Goal: Information Seeking & Learning: Learn about a topic

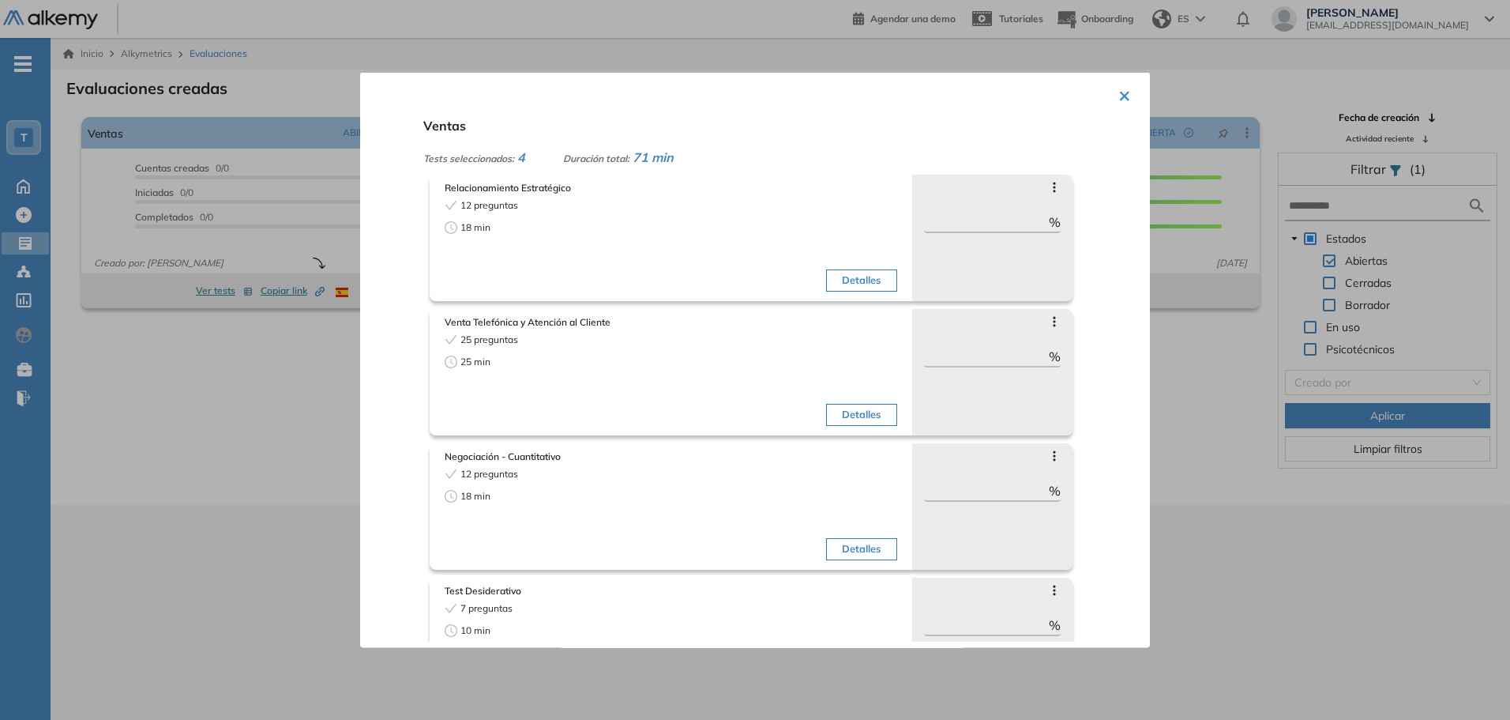
click at [1119, 95] on button "×" at bounding box center [1125, 93] width 13 height 31
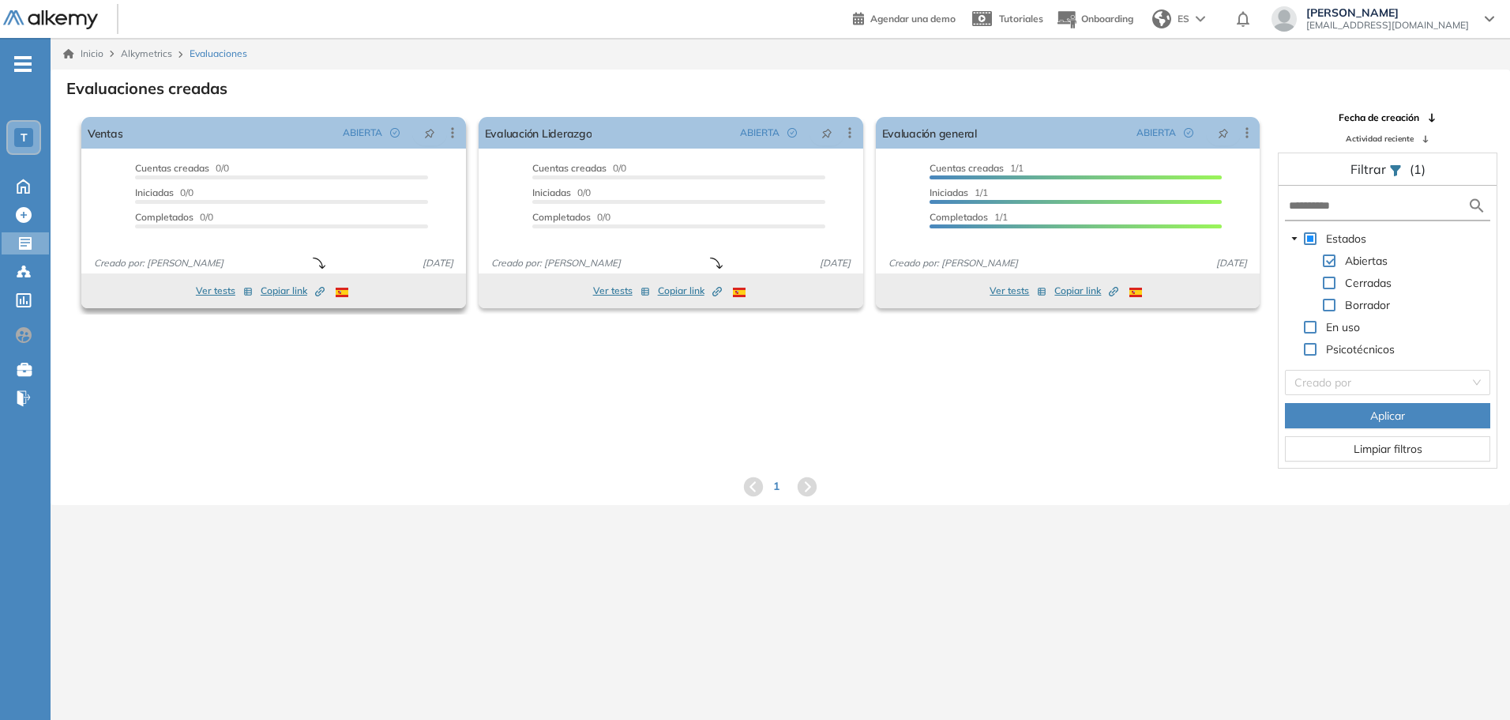
click at [292, 292] on span "Copiar link Created by potrace 1.16, written by [PERSON_NAME] [DATE]-[DATE]" at bounding box center [293, 291] width 64 height 14
click at [21, 245] on icon at bounding box center [25, 243] width 13 height 13
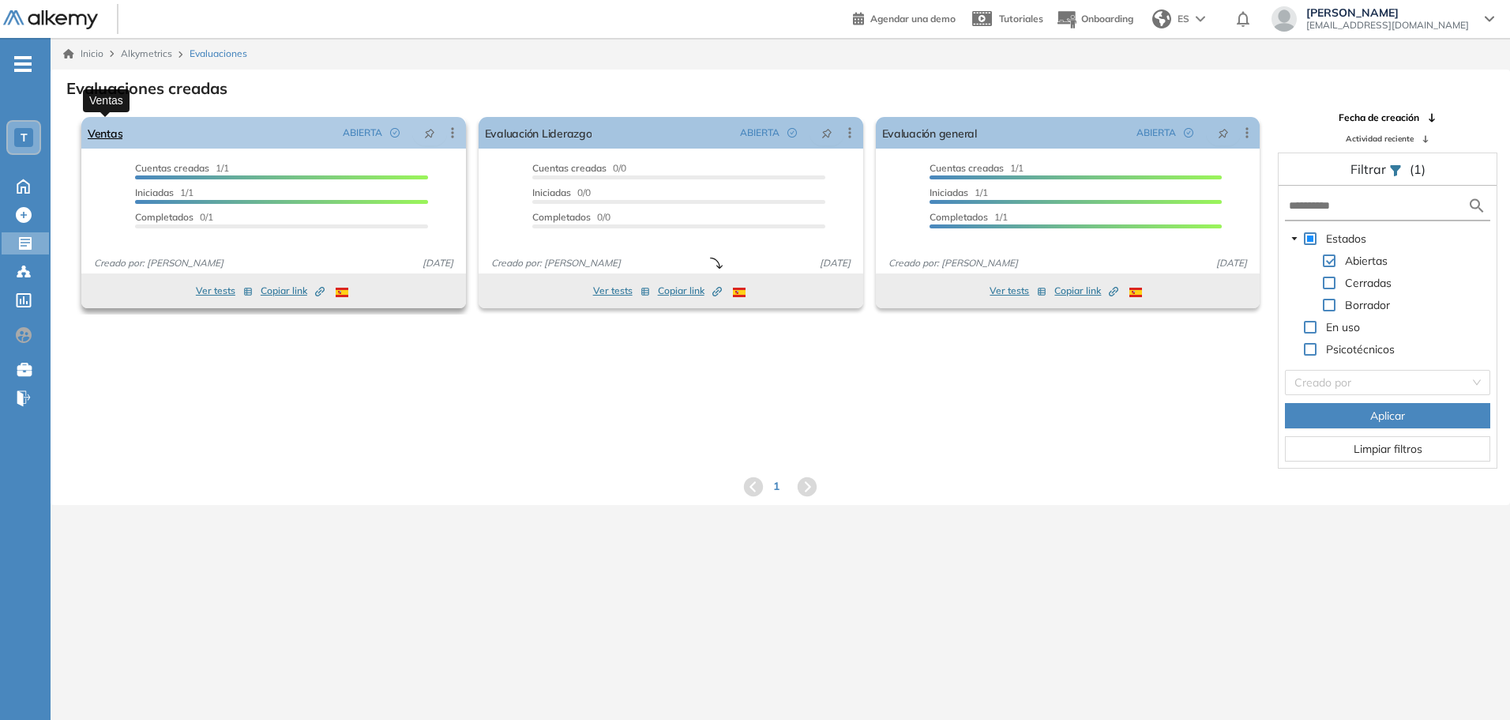
click at [97, 126] on link "Ventas" at bounding box center [105, 133] width 35 height 32
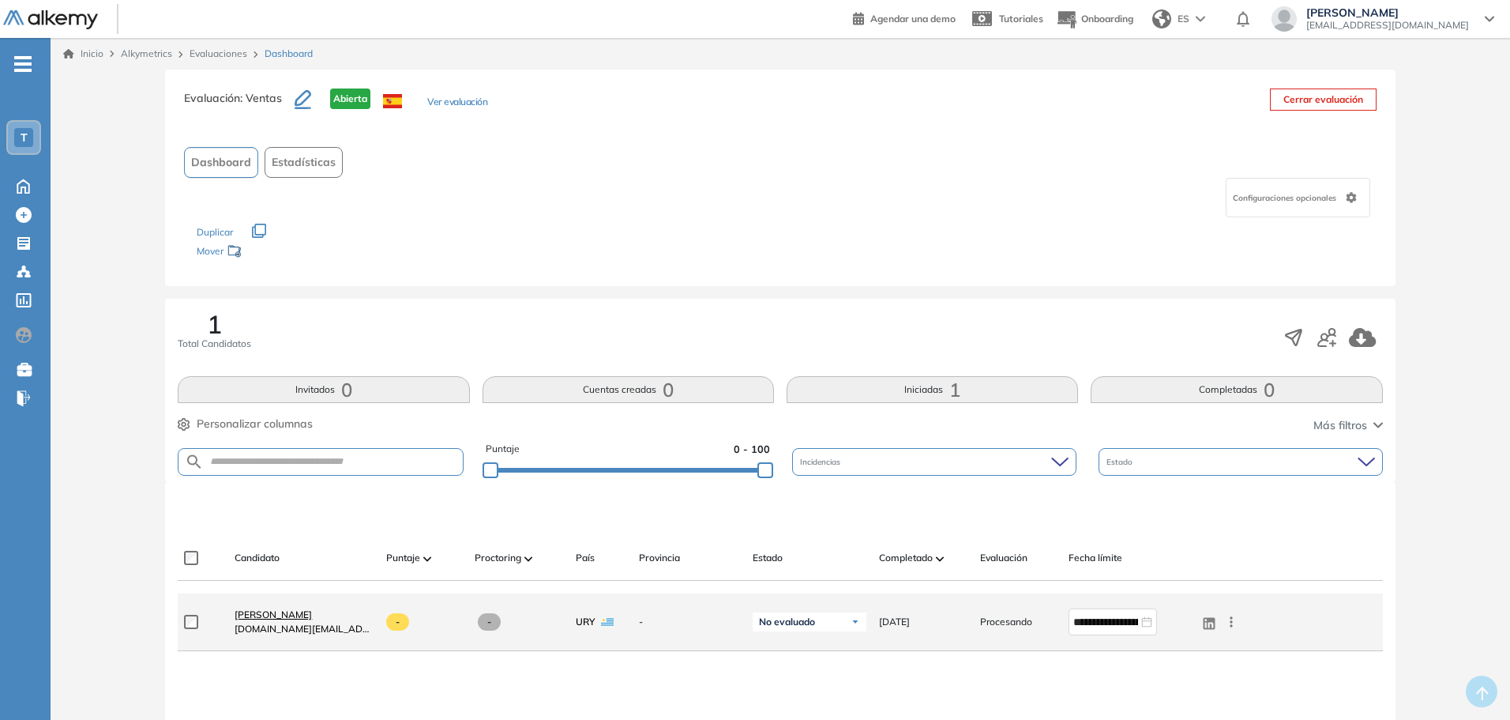
click at [261, 612] on span "[PERSON_NAME]" at bounding box center [273, 614] width 77 height 12
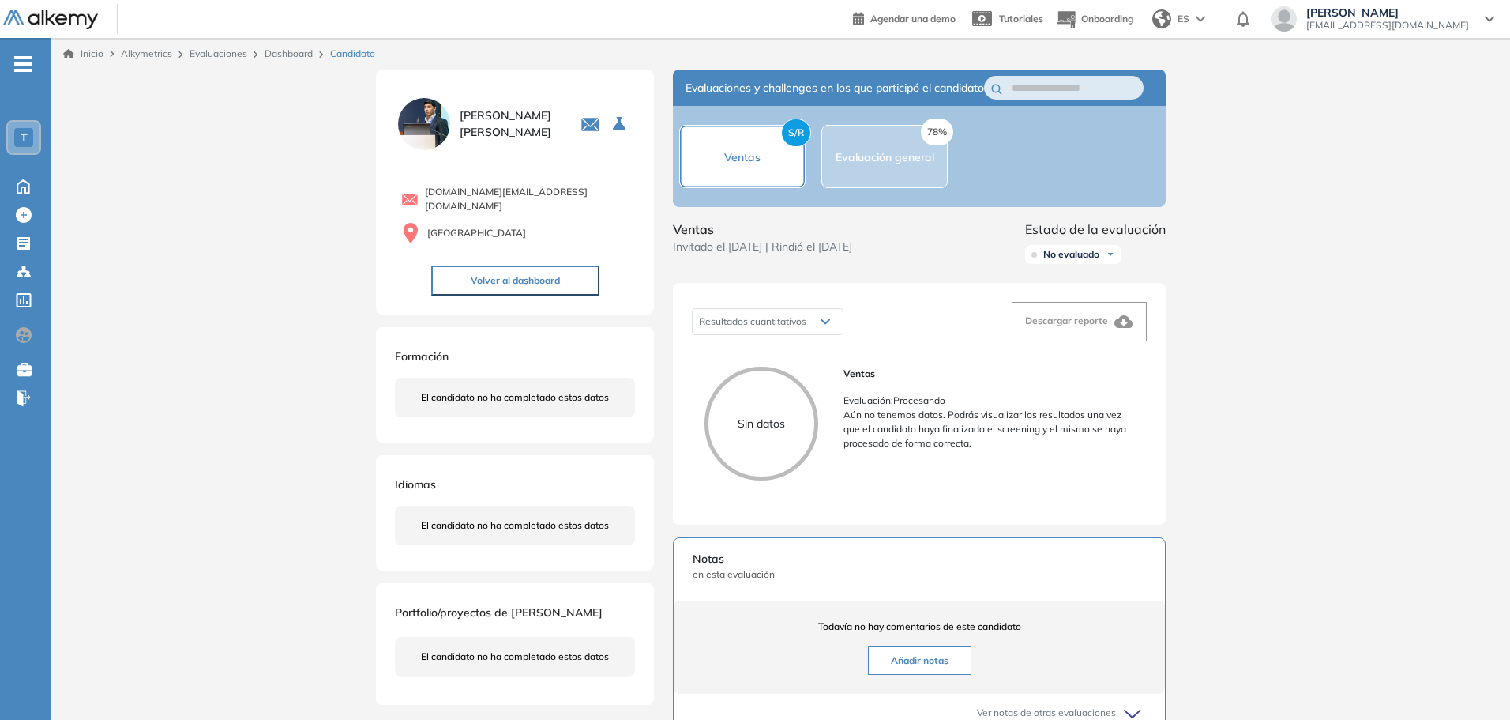
click at [878, 166] on div "78% Evaluación general" at bounding box center [885, 156] width 99 height 19
click at [764, 168] on div "S/R Ventas" at bounding box center [742, 156] width 126 height 63
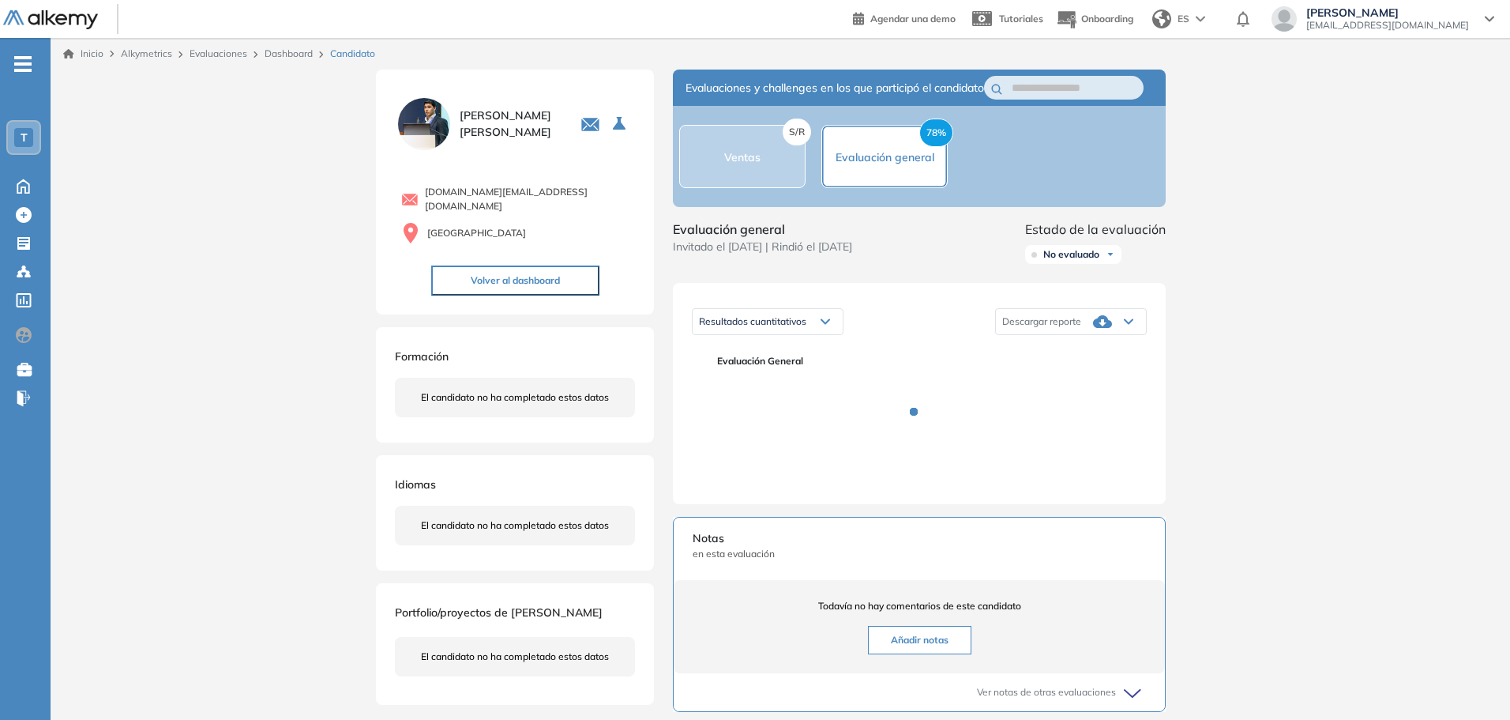
click at [717, 154] on div "S/R Ventas" at bounding box center [742, 156] width 126 height 63
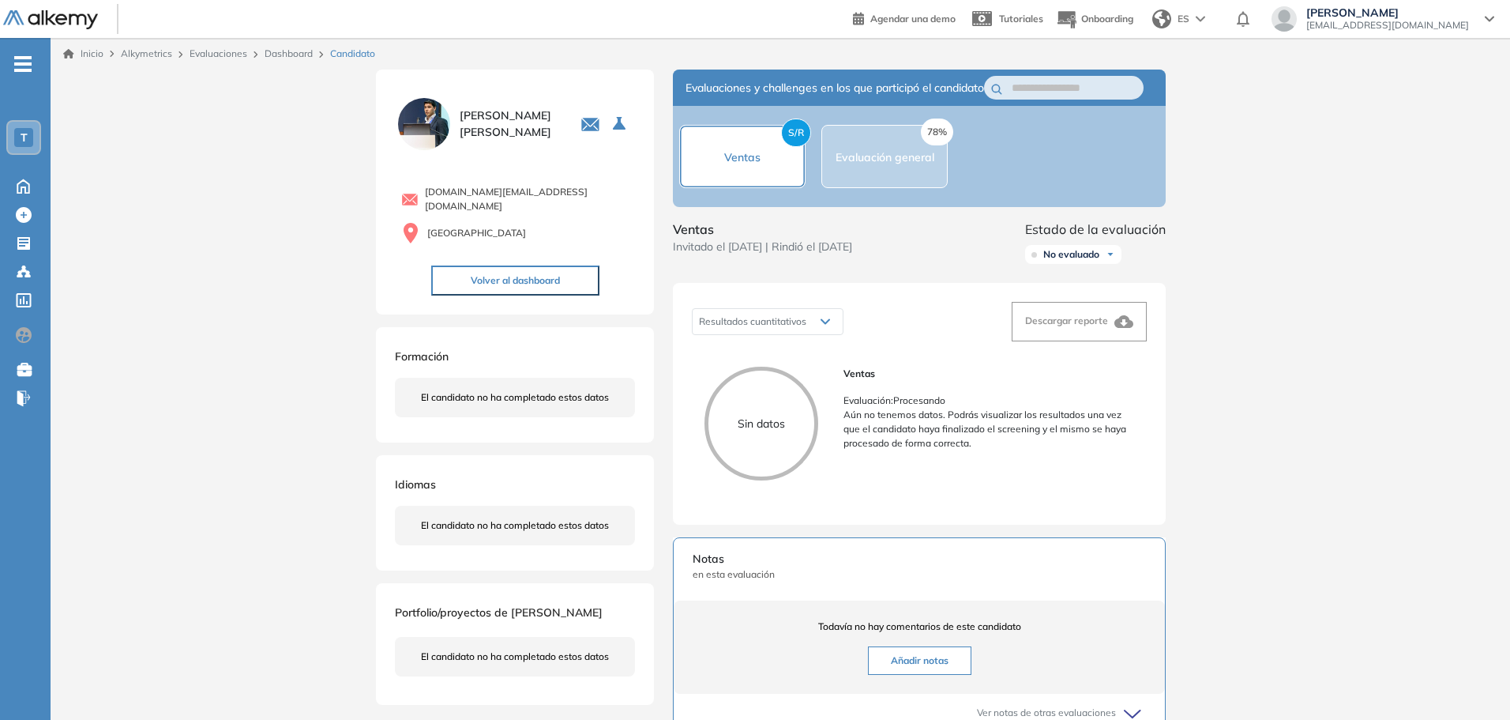
click at [484, 273] on button "Volver al dashboard" at bounding box center [515, 280] width 168 height 30
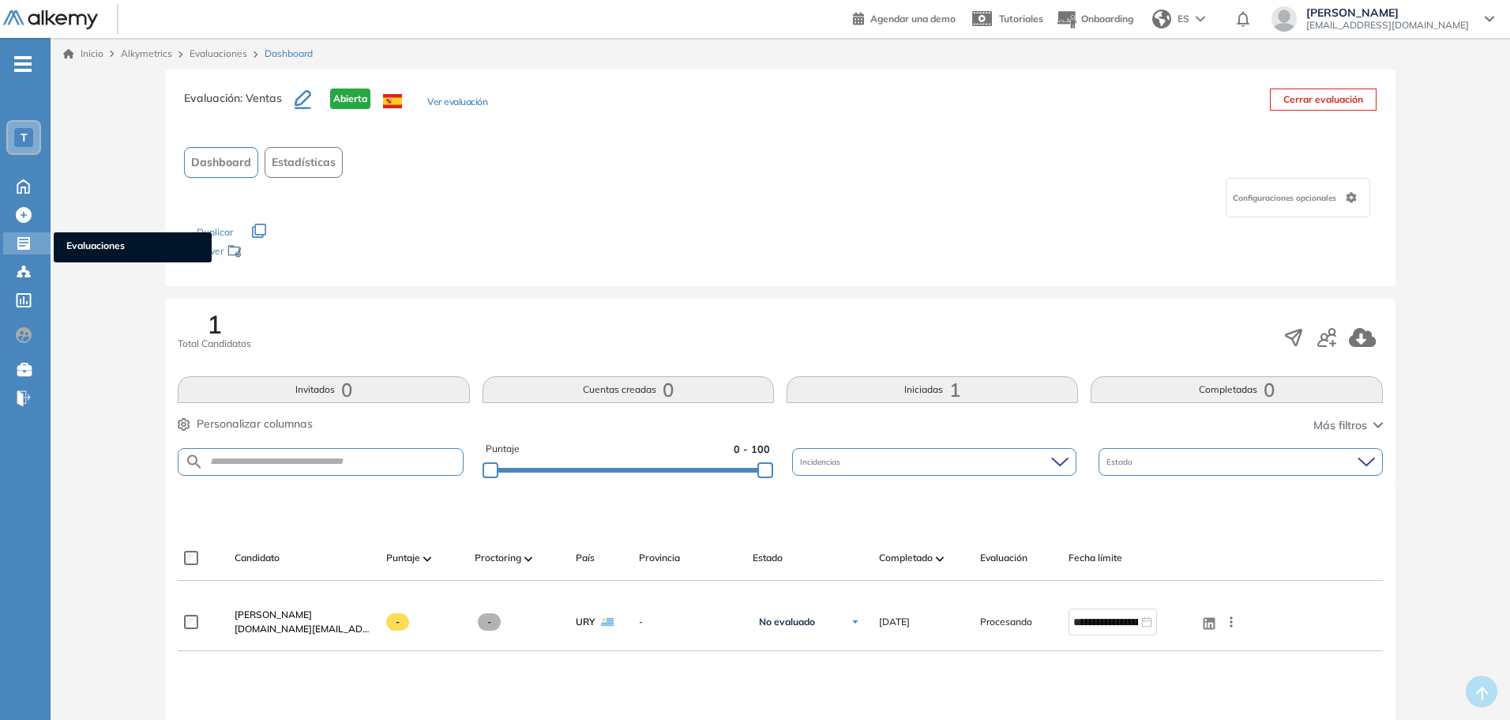
click at [21, 249] on icon at bounding box center [23, 243] width 13 height 13
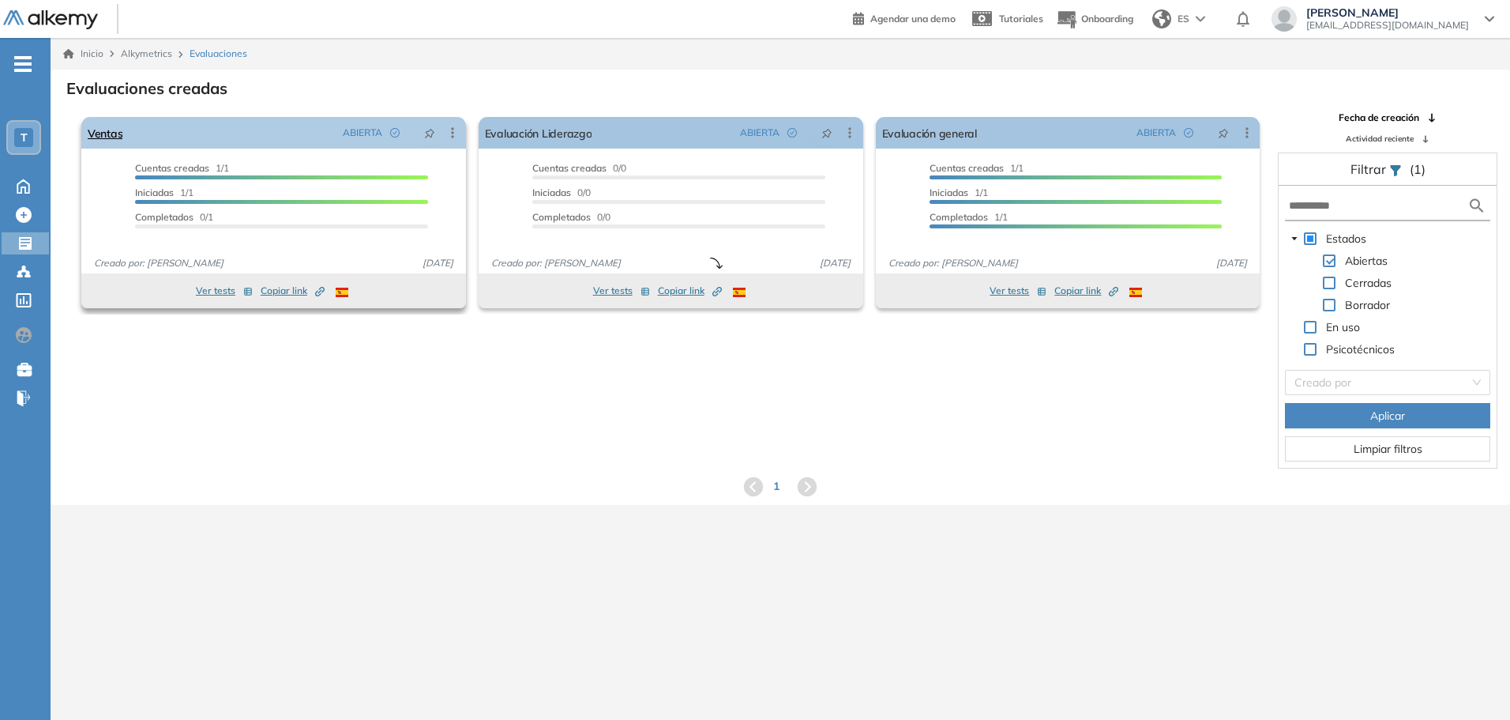
click at [453, 134] on icon at bounding box center [453, 133] width 16 height 16
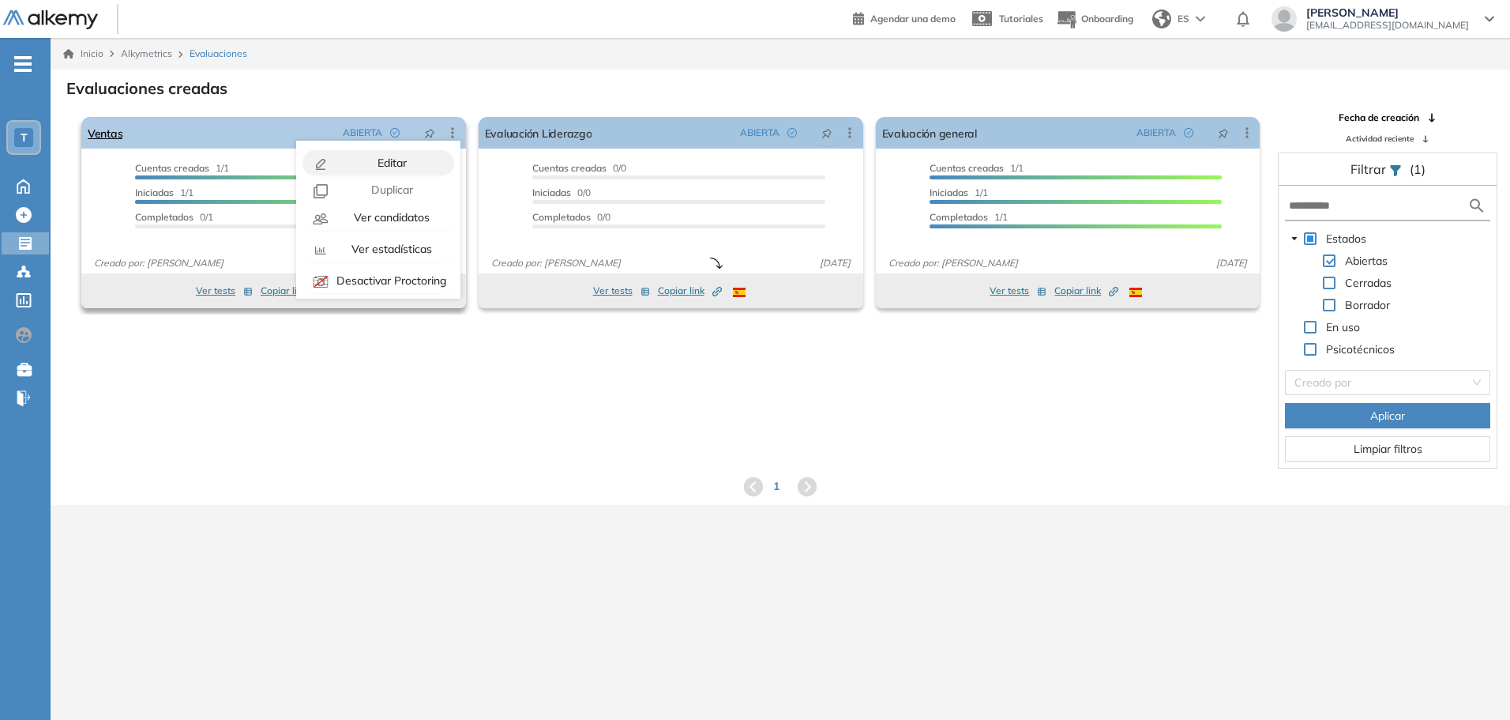
click at [414, 162] on div "Editar" at bounding box center [391, 162] width 116 height 17
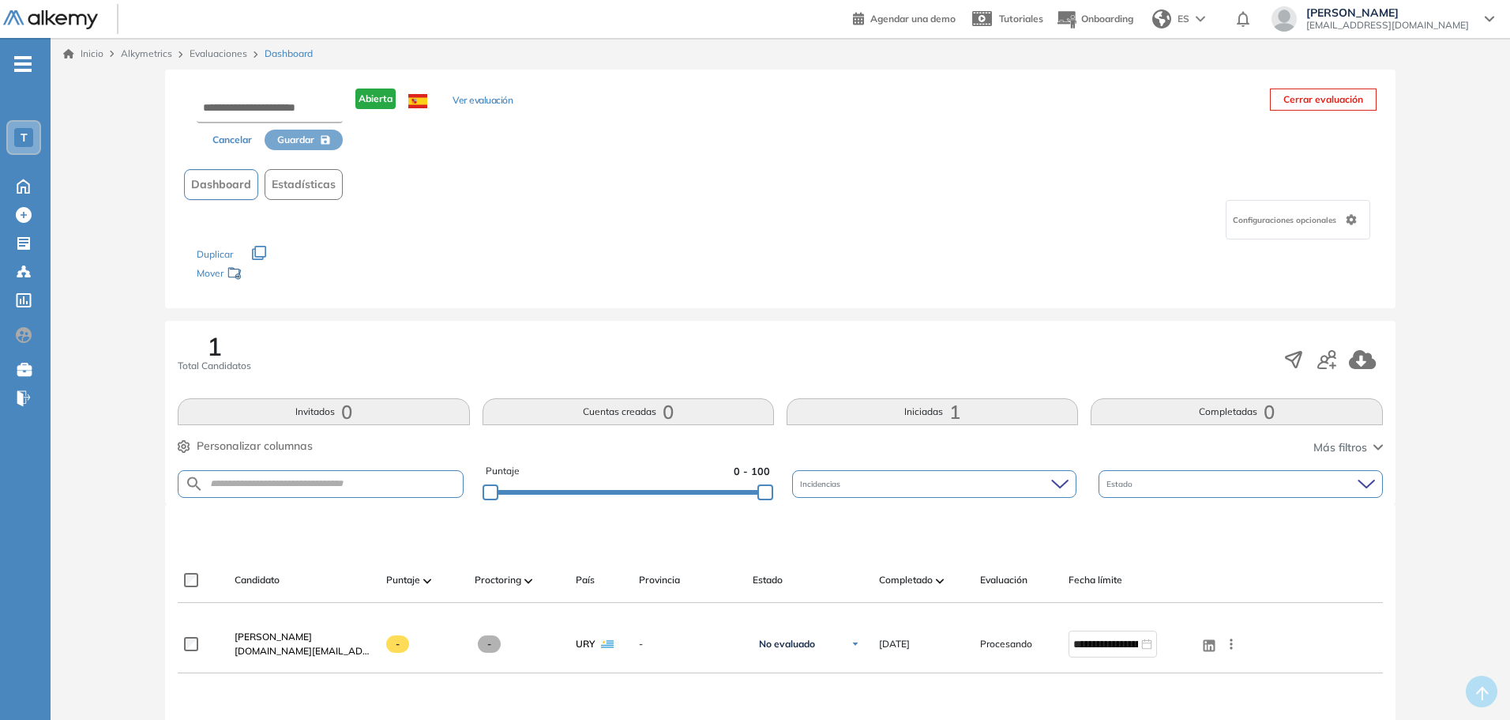
click at [1360, 222] on div "Configuraciones opcionales" at bounding box center [1298, 220] width 145 height 40
click at [856, 172] on div "Dashboard Estadísticas" at bounding box center [780, 184] width 1192 height 31
click at [226, 49] on link "Evaluaciones" at bounding box center [219, 53] width 58 height 12
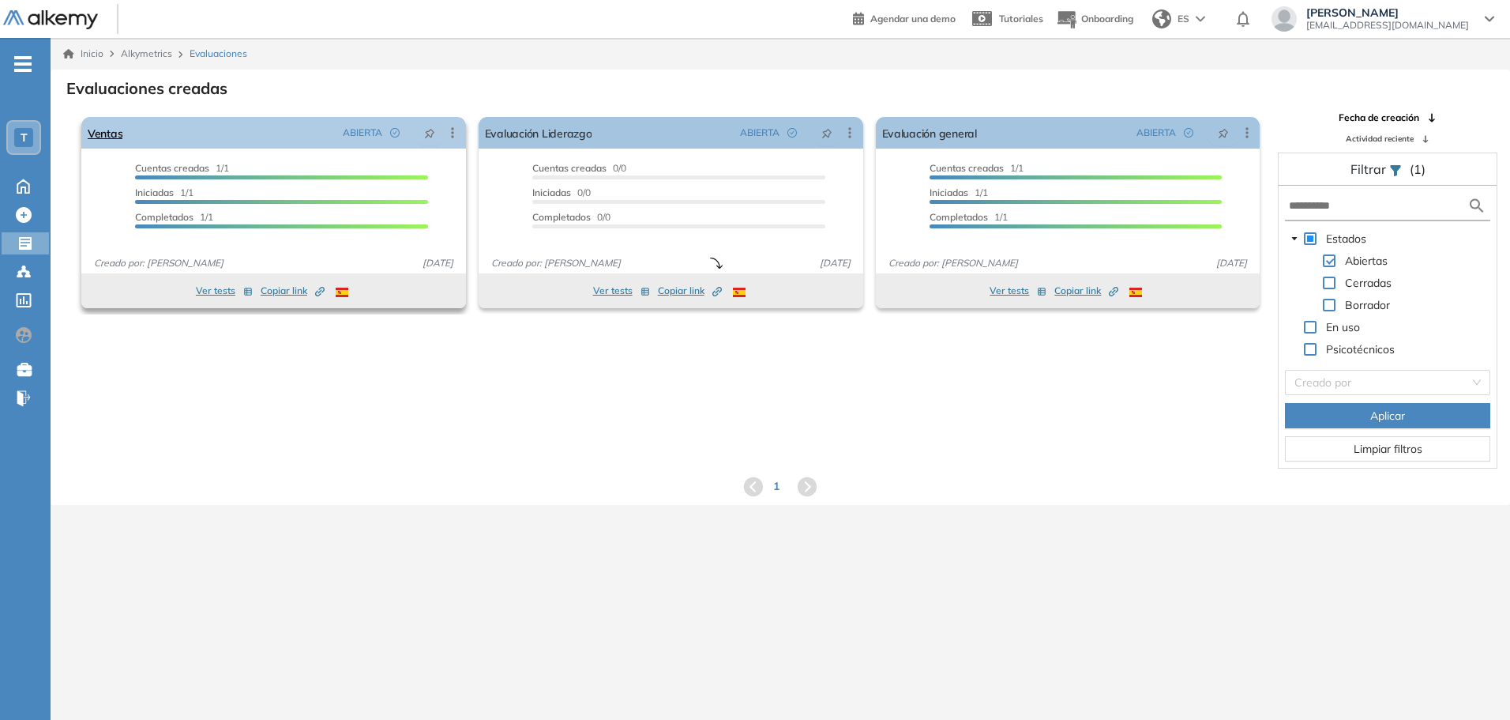
click at [452, 134] on icon at bounding box center [453, 133] width 16 height 16
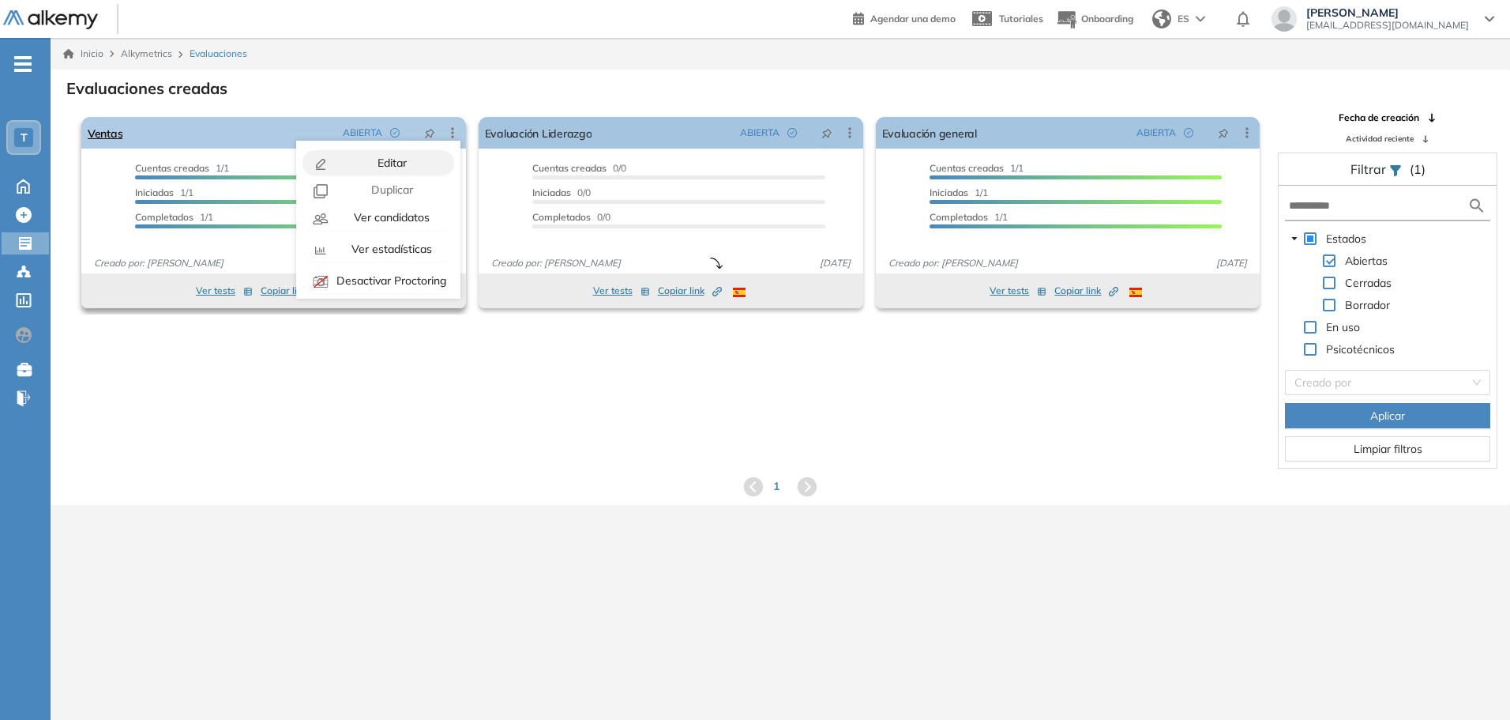
click at [398, 158] on span "Editar" at bounding box center [390, 163] width 32 height 14
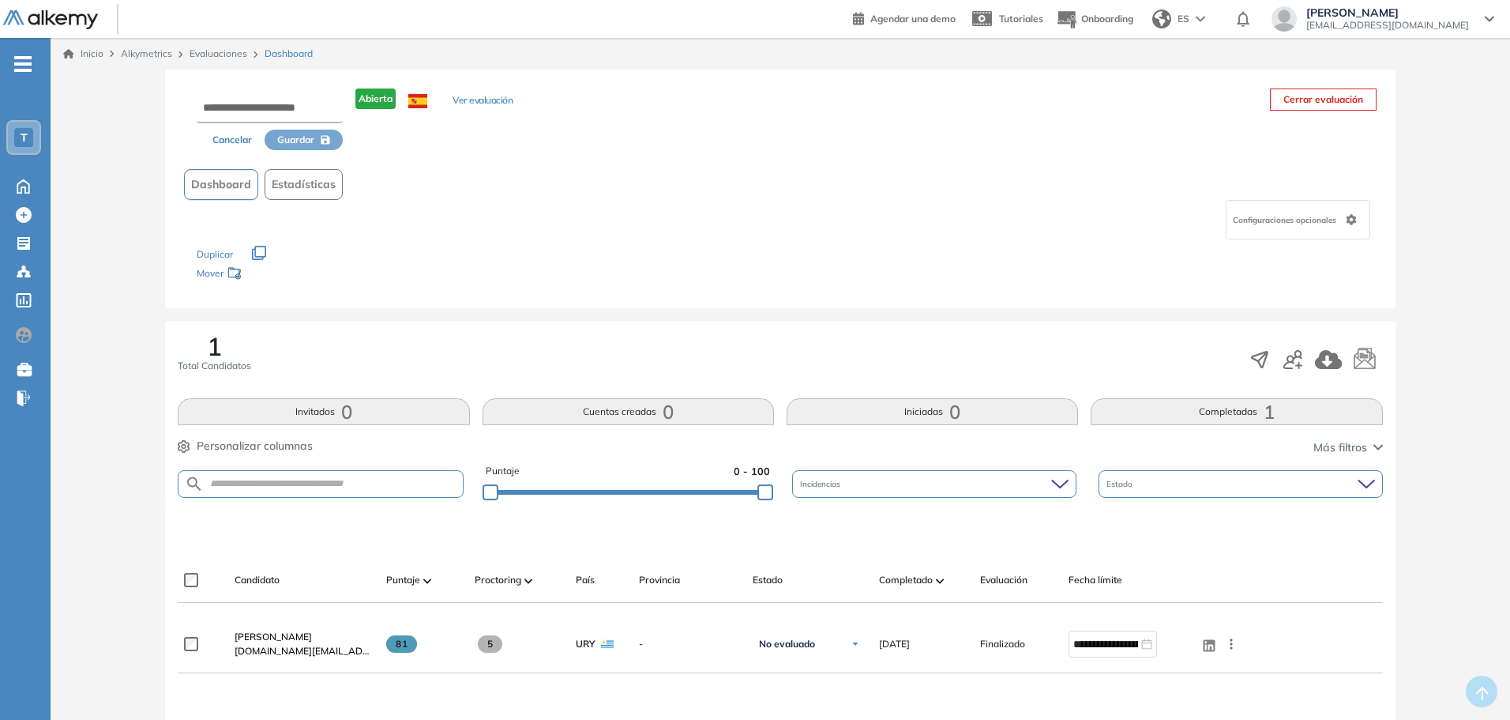
click at [1351, 216] on icon at bounding box center [1351, 219] width 10 height 11
click at [461, 158] on div "Cancelar Guardar Abierta Ver evaluación Cerrar evaluación Dashboard Estadística…" at bounding box center [780, 189] width 1230 height 239
click at [505, 102] on button "Ver evaluación" at bounding box center [483, 101] width 60 height 17
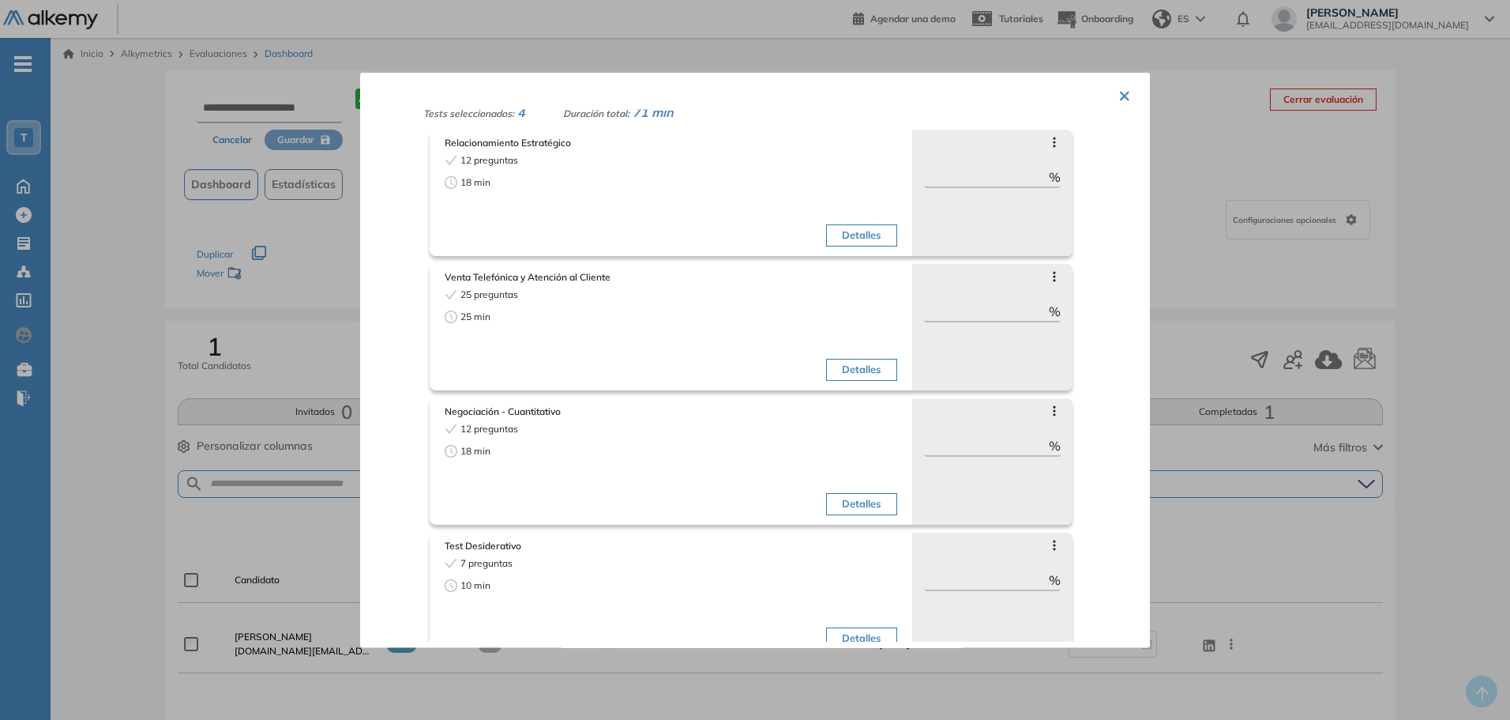
scroll to position [68, 0]
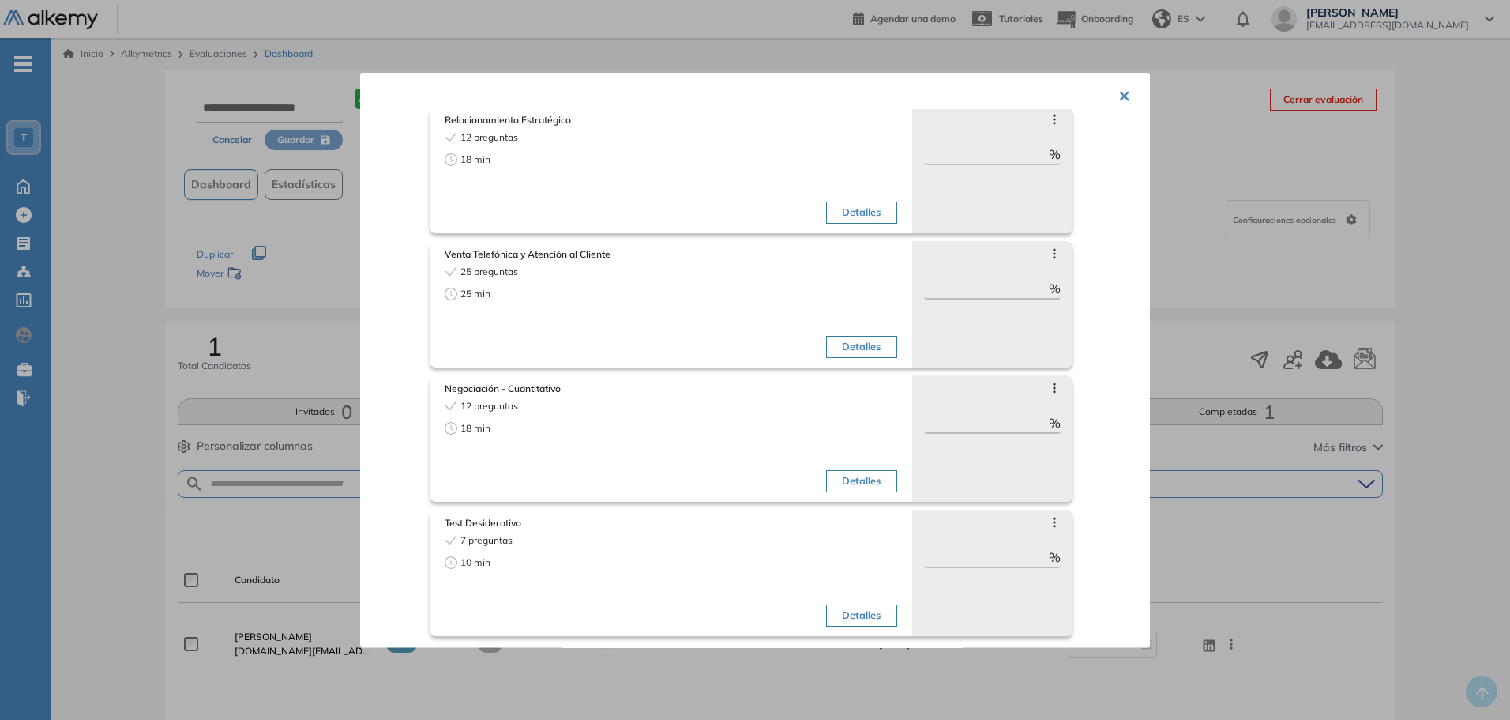
click at [859, 612] on button "Detalles" at bounding box center [861, 615] width 70 height 22
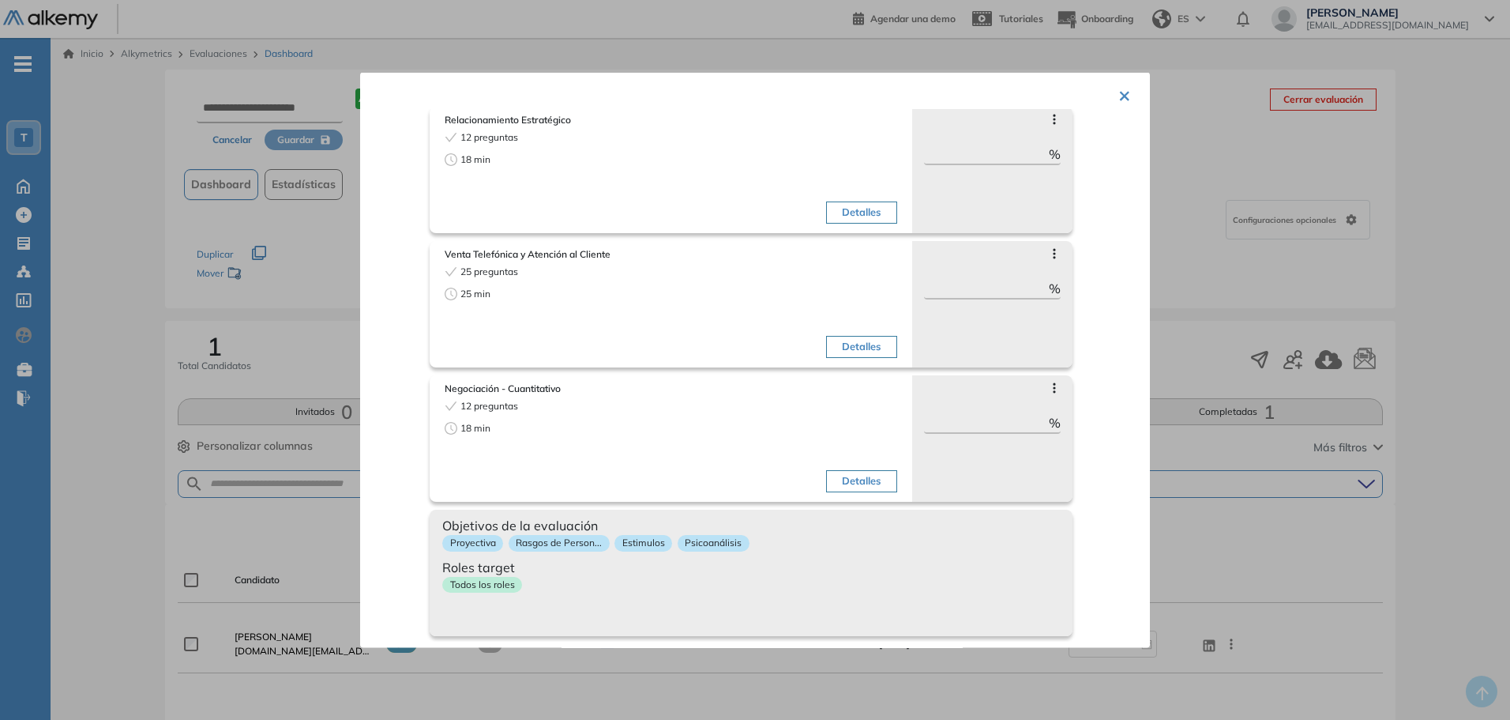
click at [859, 612] on div "Objetivos de la evaluación Proyectiva Rasgos de Person... Estimulos Psicoanális…" at bounding box center [751, 572] width 643 height 126
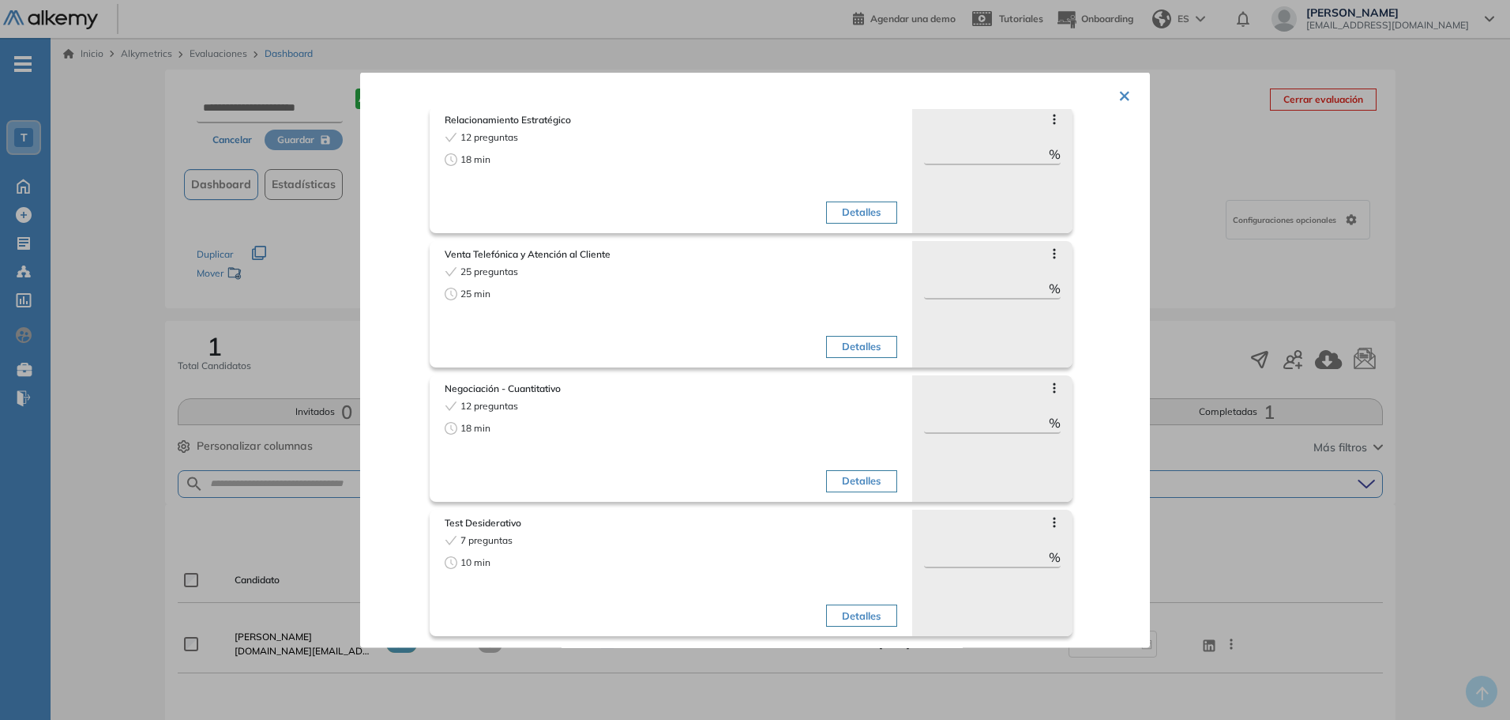
click at [1048, 521] on icon at bounding box center [1054, 521] width 13 height 13
click at [1023, 546] on label at bounding box center [1034, 545] width 35 height 19
click at [1213, 555] on div at bounding box center [755, 360] width 1510 height 720
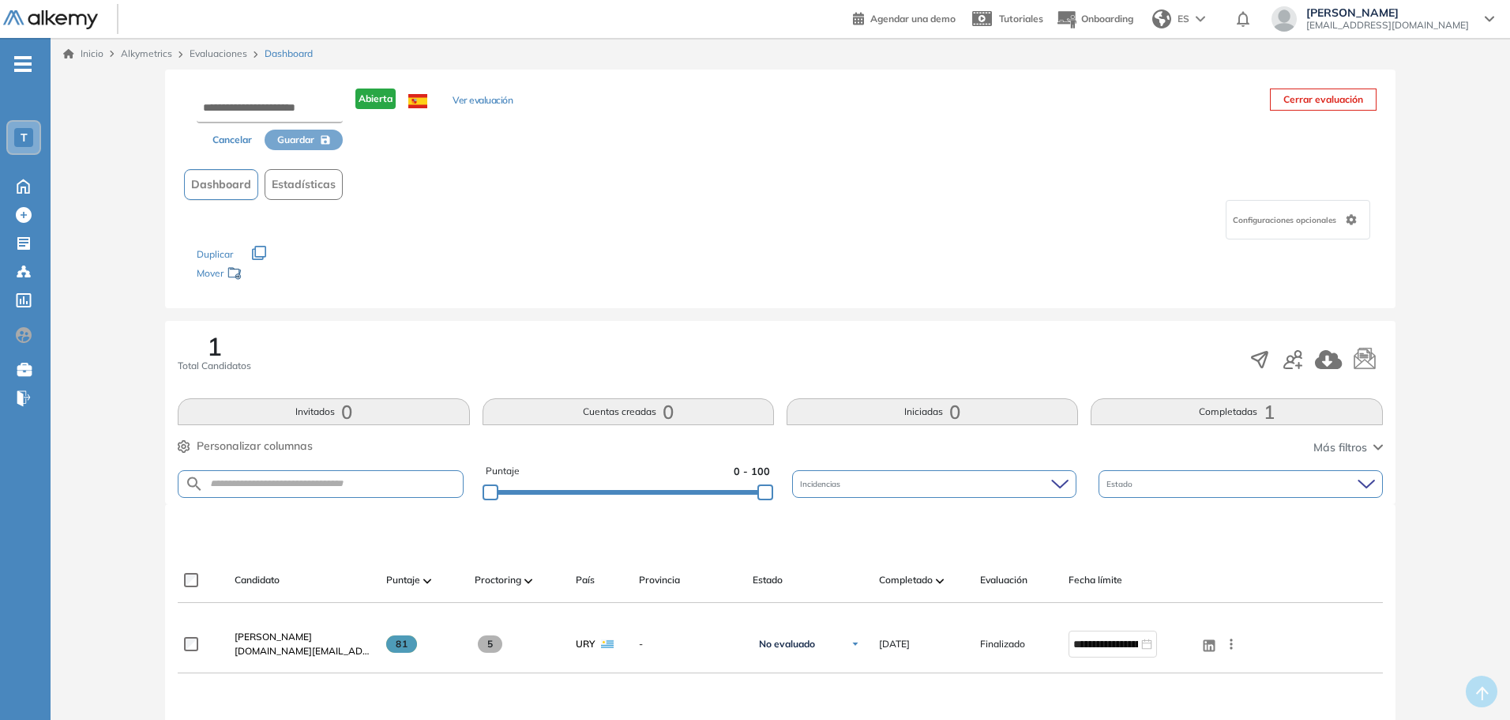
click at [24, 138] on span "T" at bounding box center [24, 137] width 7 height 13
click at [17, 190] on icon at bounding box center [23, 185] width 12 height 13
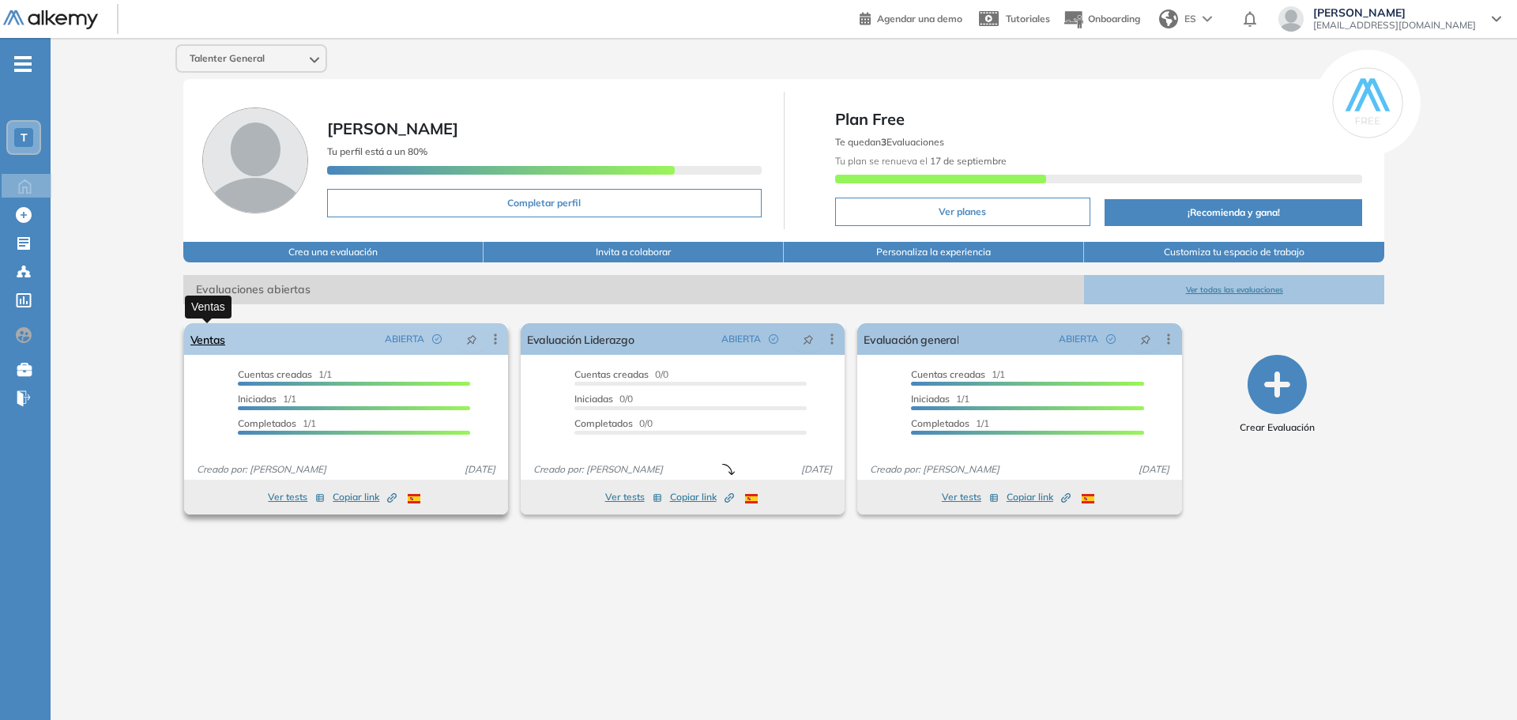
click at [201, 348] on link "Ventas" at bounding box center [207, 339] width 35 height 32
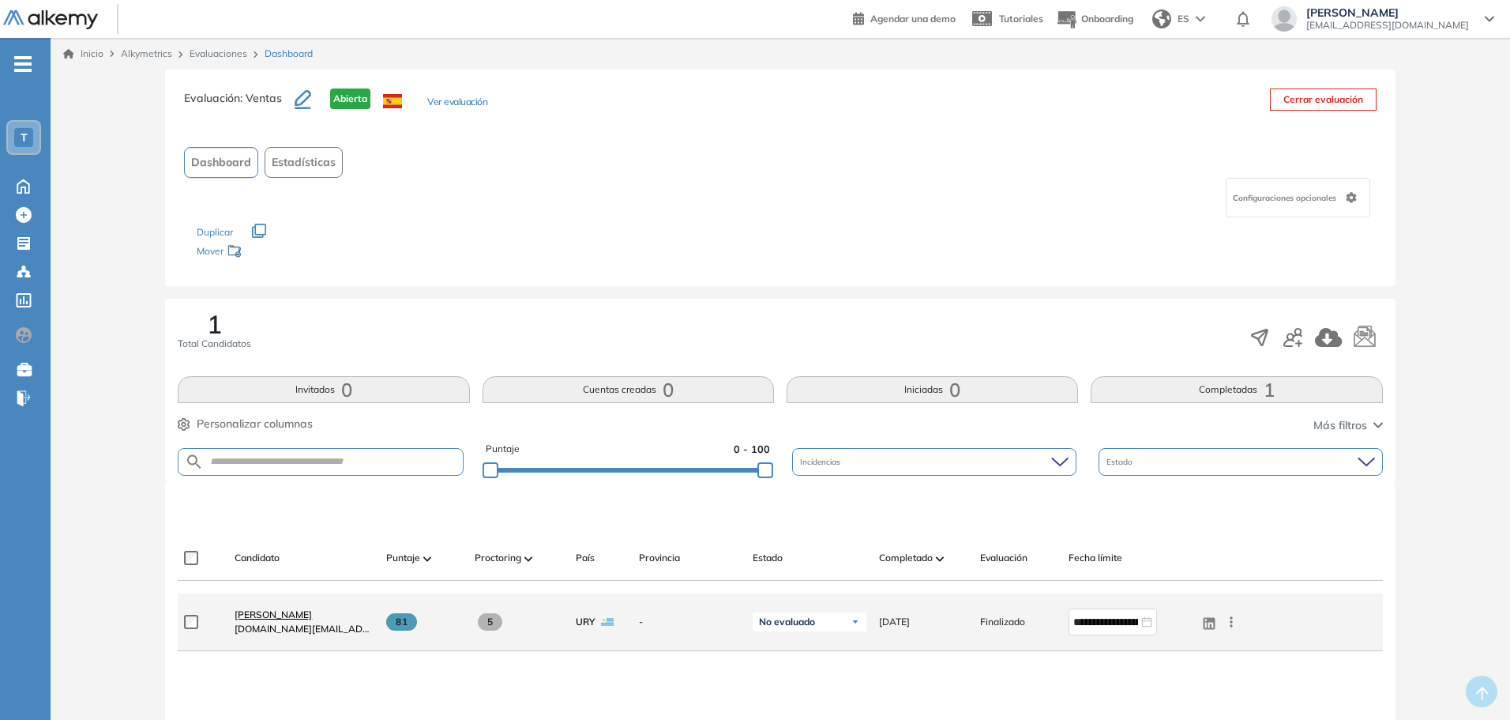
click at [272, 611] on span "[PERSON_NAME]" at bounding box center [273, 614] width 77 height 12
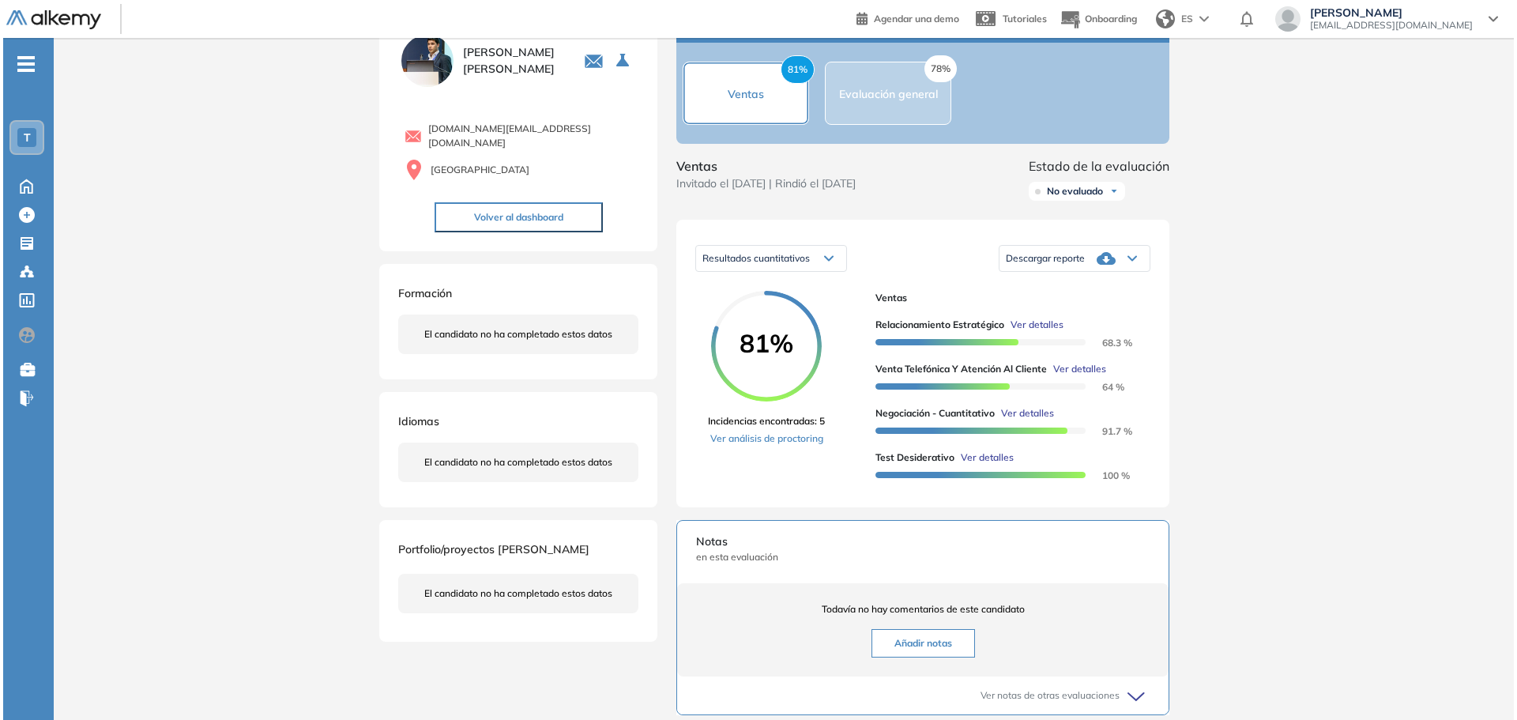
scroll to position [158, 0]
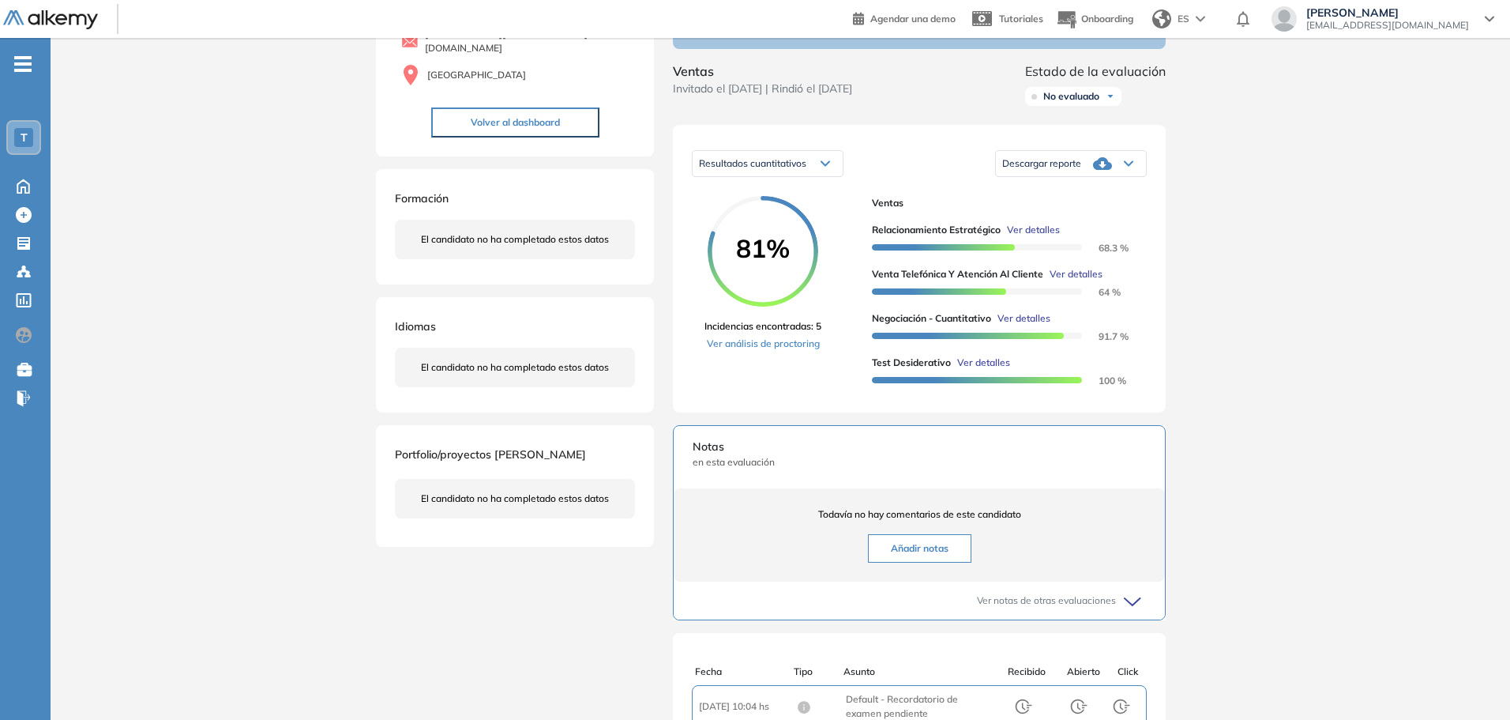
click at [996, 370] on span "Ver detalles" at bounding box center [983, 363] width 53 height 14
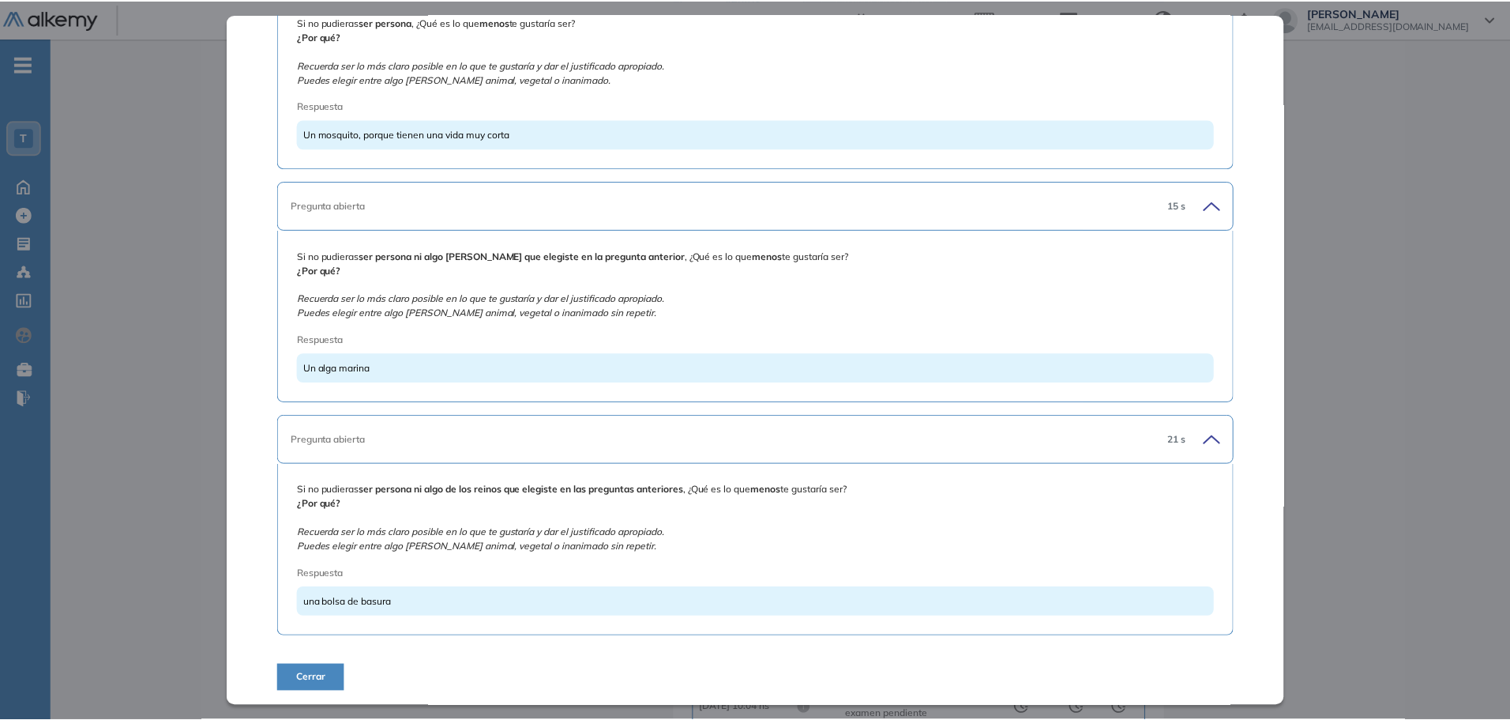
scroll to position [1525, 0]
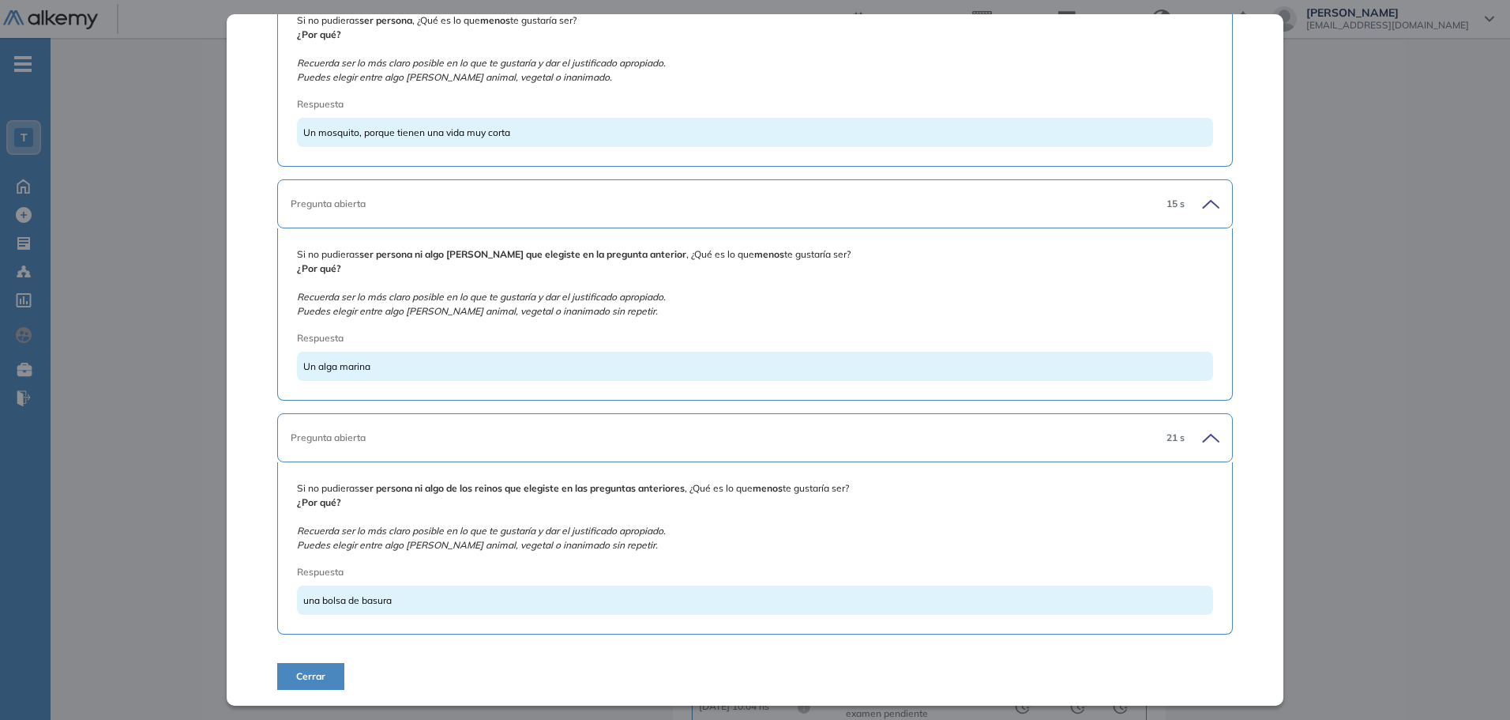
click at [1323, 352] on div "Inicio Alkymetrics Evaluaciones Dashboard Candidato Test Desiderativo Proyectiv…" at bounding box center [781, 422] width 1460 height 1084
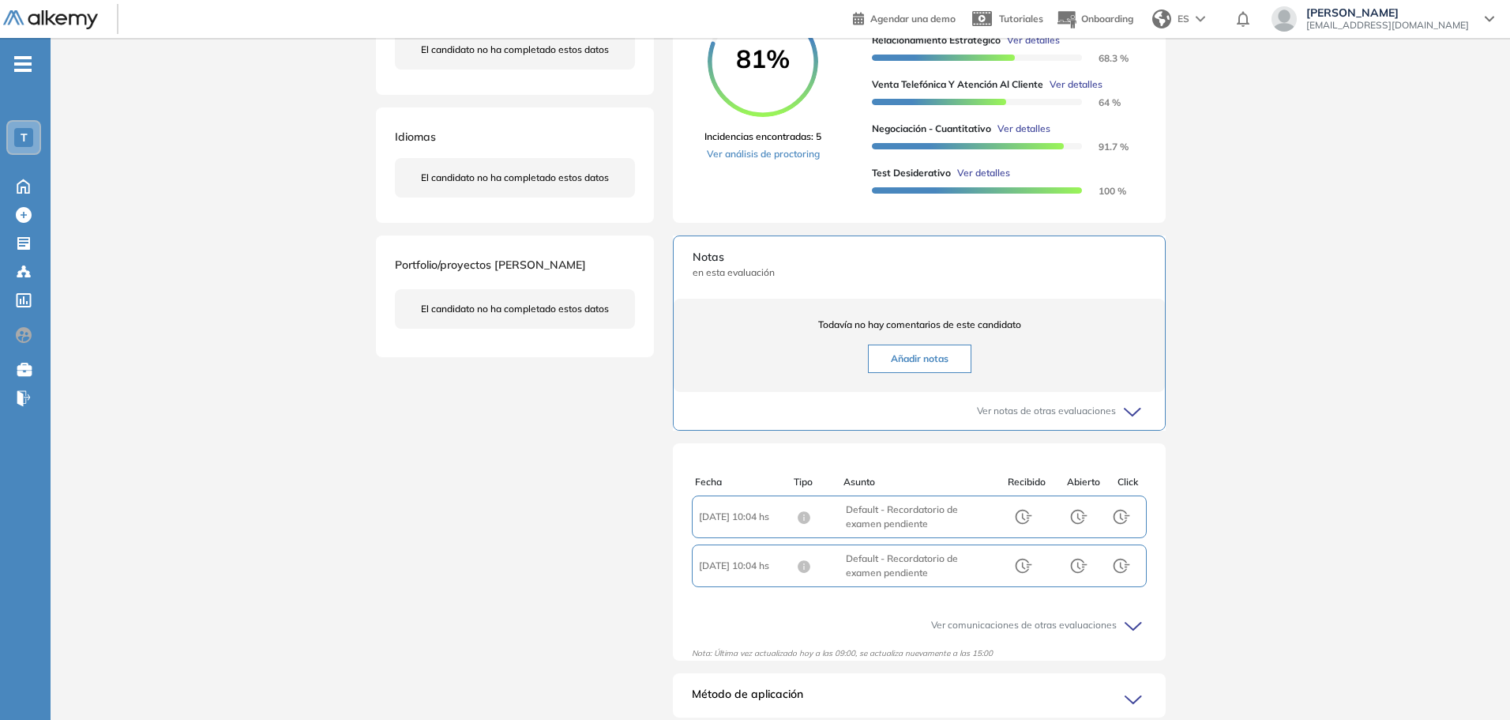
scroll to position [418, 0]
